Goal: Transaction & Acquisition: Purchase product/service

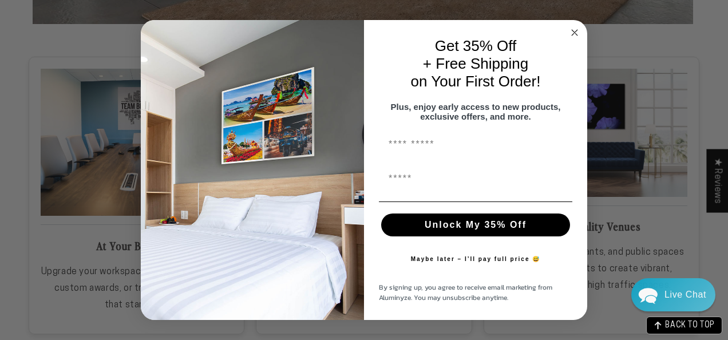
click at [576, 27] on circle "Close dialog" at bounding box center [575, 32] width 13 height 13
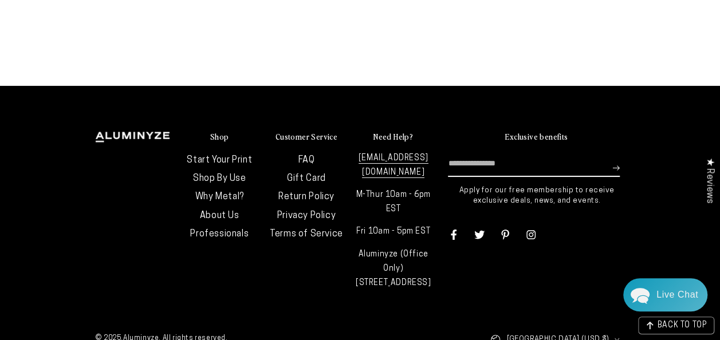
scroll to position [2434, 0]
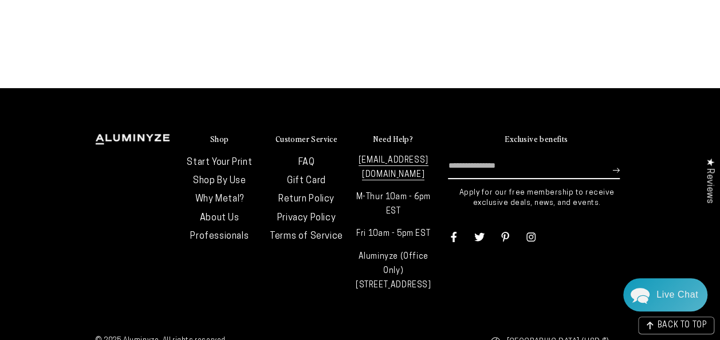
click at [220, 214] on link "About Us" at bounding box center [220, 218] width 40 height 9
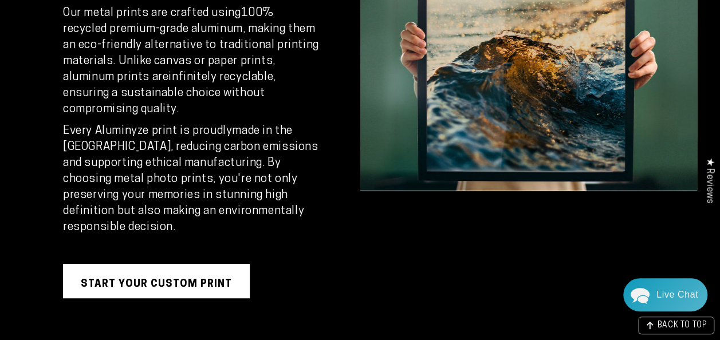
scroll to position [2131, 0]
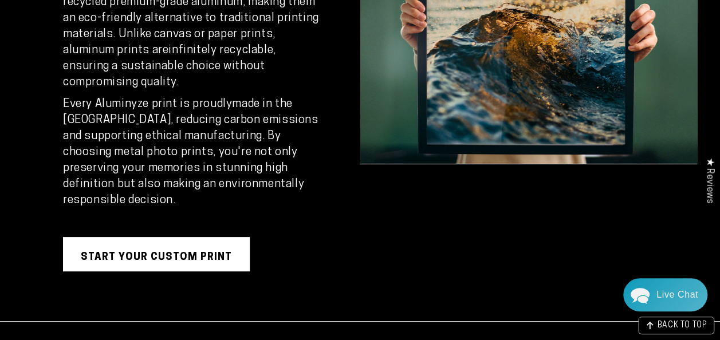
click at [192, 237] on link "Start Your Custom Print" at bounding box center [156, 254] width 187 height 34
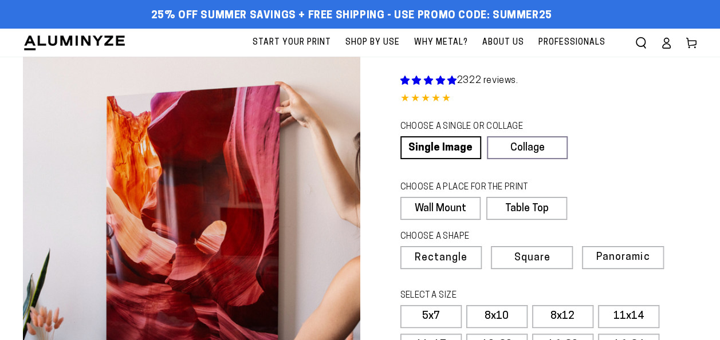
select select "**********"
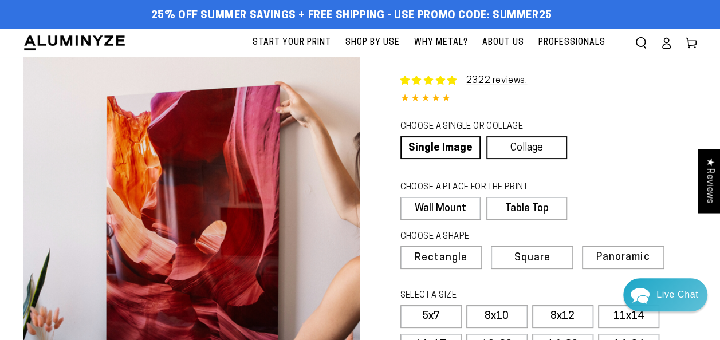
click at [518, 148] on link "Collage" at bounding box center [526, 147] width 81 height 23
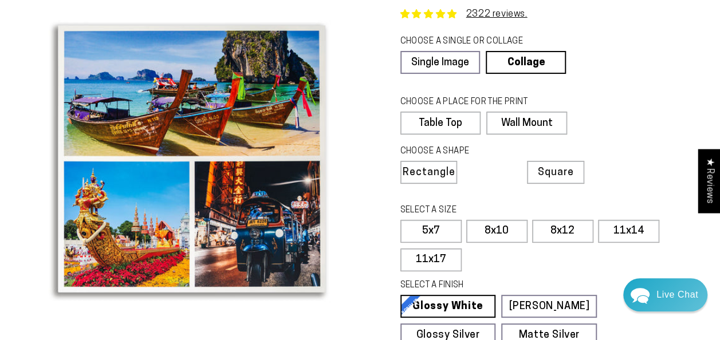
scroll to position [66, 0]
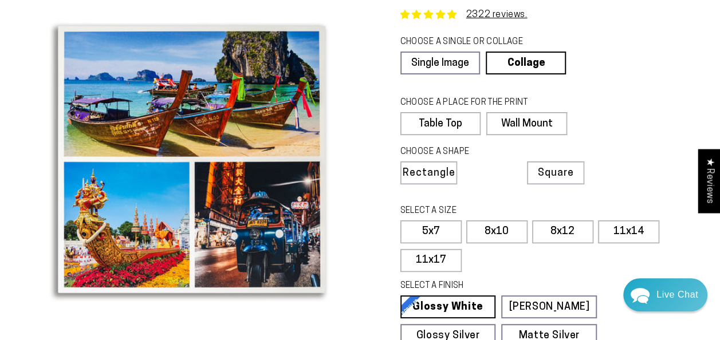
click at [522, 134] on div "CHOOSE A PLACE FOR THE PRINT Learn more Table Top Wall Mount" at bounding box center [548, 118] width 297 height 49
click at [523, 125] on label "Wall Mount" at bounding box center [526, 123] width 80 height 23
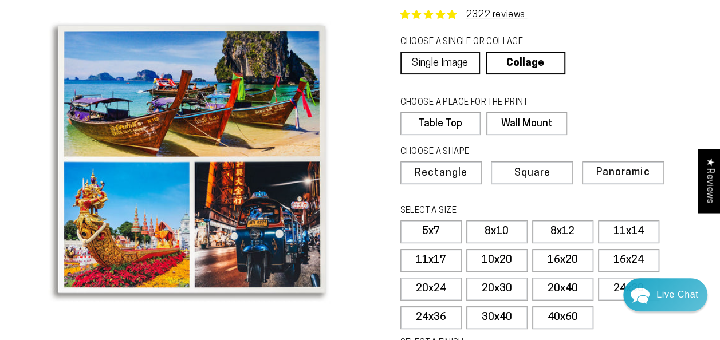
click at [430, 58] on link "Single Image" at bounding box center [440, 63] width 80 height 23
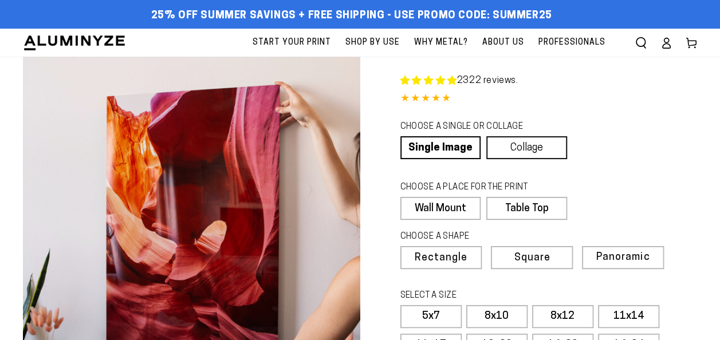
select select "**********"
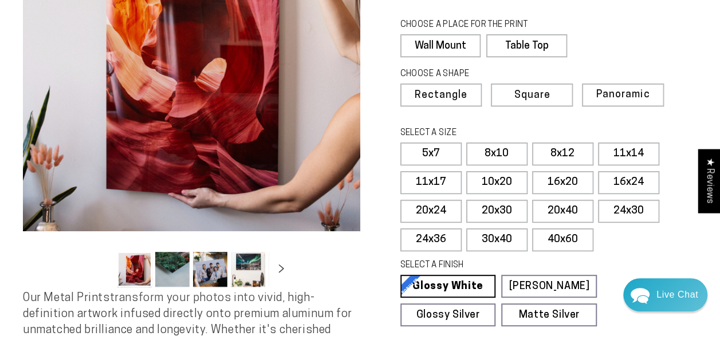
scroll to position [163, 0]
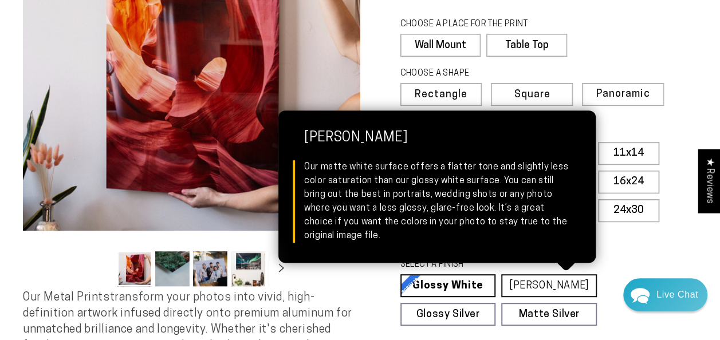
click at [535, 283] on link "Matte White Matte White Our matte white surface offers a flatter tone and sligh…" at bounding box center [549, 285] width 96 height 23
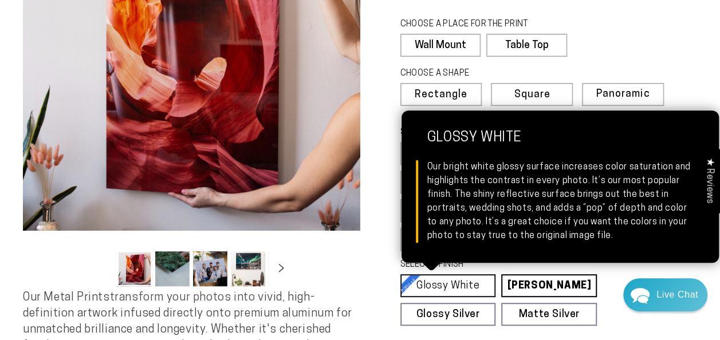
click at [470, 290] on link "Glossy White Glossy White Our bright white glossy surface increases color satur…" at bounding box center [448, 285] width 96 height 23
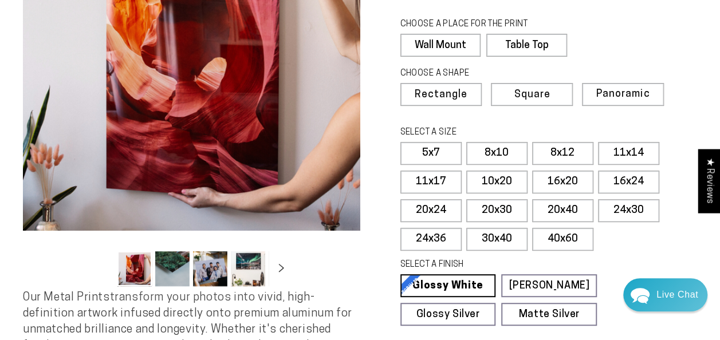
click at [169, 263] on button "Load image 2 in gallery view" at bounding box center [172, 268] width 34 height 35
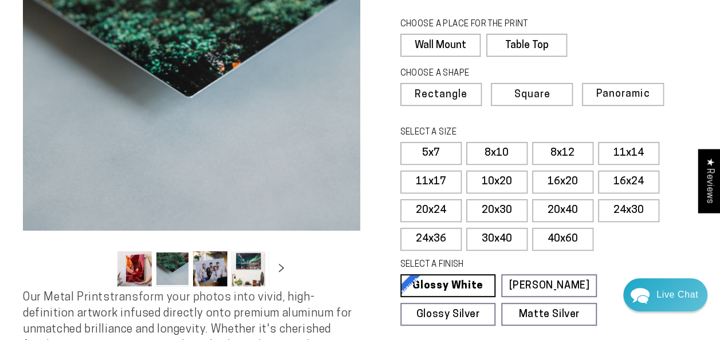
click at [210, 272] on button "Load image 3 in gallery view" at bounding box center [210, 268] width 34 height 35
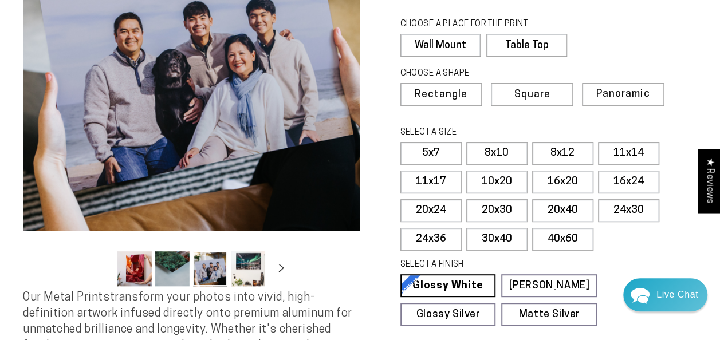
click at [247, 274] on button "Load image 4 in gallery view" at bounding box center [248, 268] width 34 height 35
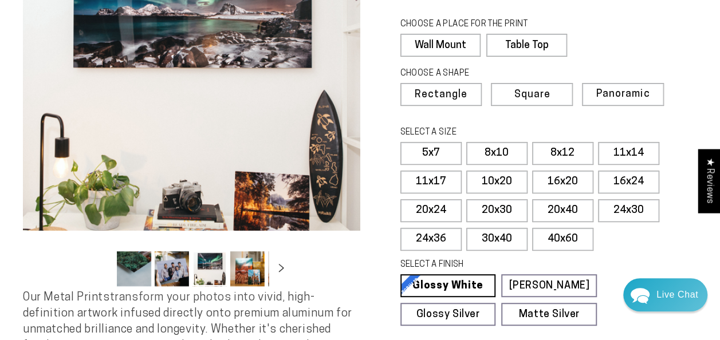
click at [247, 274] on ul "Gallery Viewer" at bounding box center [191, 269] width 155 height 42
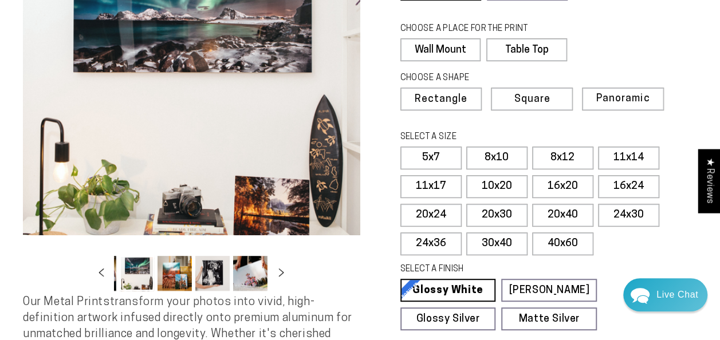
scroll to position [158, 0]
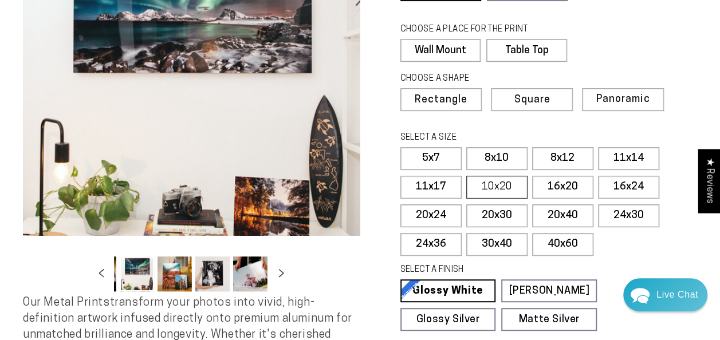
click at [499, 188] on label "10x20" at bounding box center [496, 187] width 61 height 23
click at [455, 183] on label "11x17" at bounding box center [430, 187] width 61 height 23
click at [432, 186] on label "11x17" at bounding box center [430, 187] width 61 height 23
click at [633, 161] on label "11x14" at bounding box center [628, 158] width 61 height 23
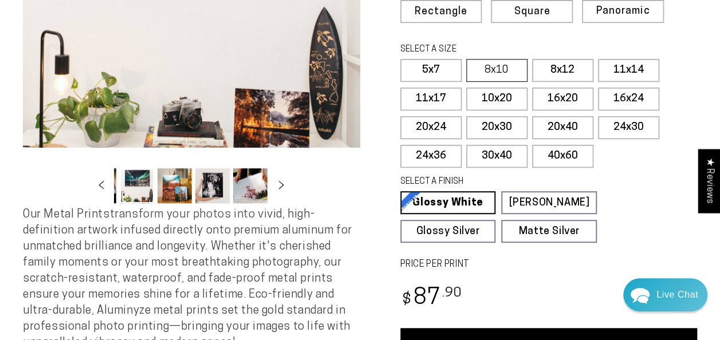
scroll to position [246, 0]
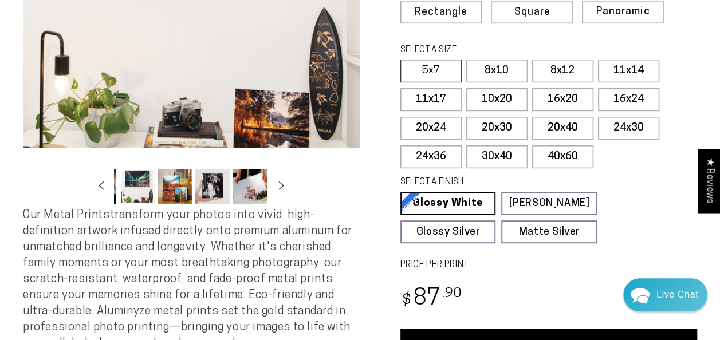
click at [413, 73] on label "5x7" at bounding box center [430, 71] width 61 height 23
click at [554, 14] on label "Square" at bounding box center [530, 12] width 81 height 23
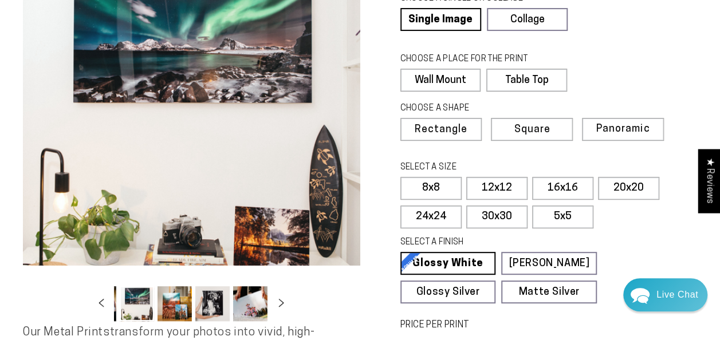
scroll to position [128, 0]
click at [490, 191] on label "12x12" at bounding box center [496, 188] width 61 height 23
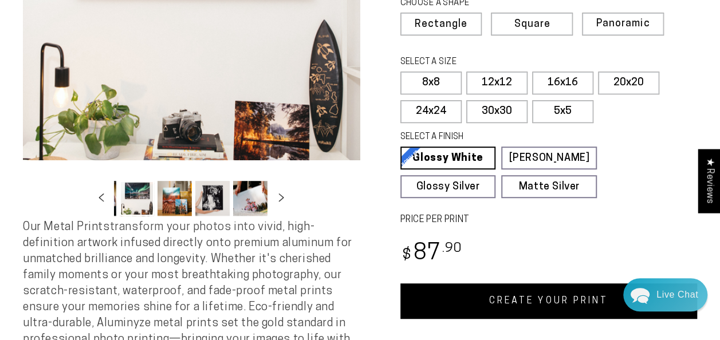
scroll to position [236, 0]
